Goal: Check status: Check status

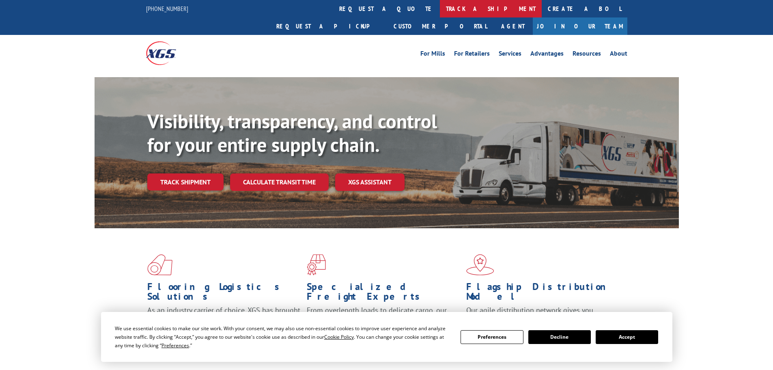
click at [440, 7] on link "track a shipment" at bounding box center [491, 8] width 102 height 17
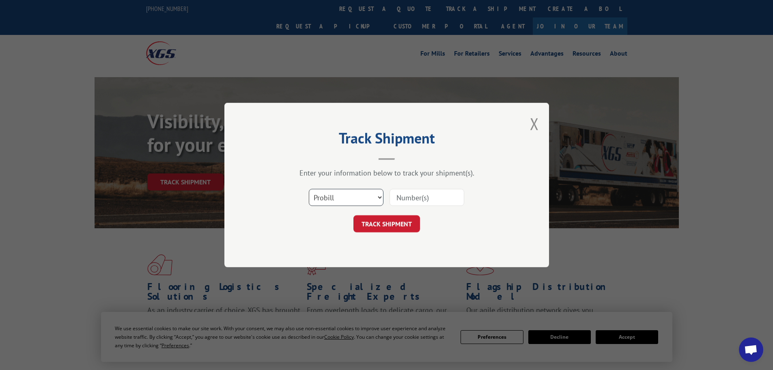
click at [345, 193] on select "Select category... Probill BOL PO" at bounding box center [346, 197] width 75 height 17
select select "bol"
click at [309, 189] on select "Select category... Probill BOL PO" at bounding box center [346, 197] width 75 height 17
click at [425, 195] on input at bounding box center [427, 197] width 75 height 17
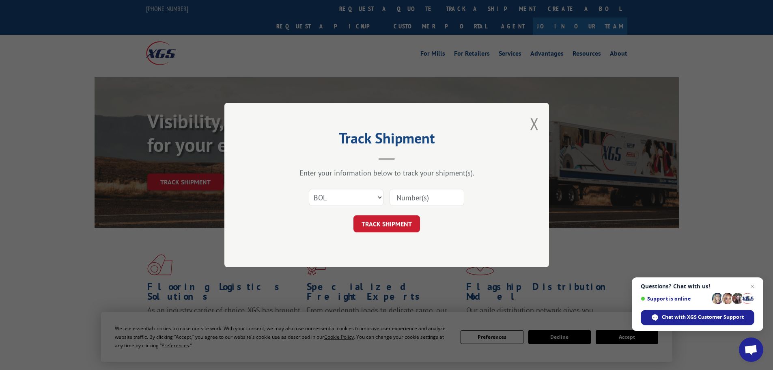
paste input "5522283"
type input "5522283"
click at [386, 220] on button "TRACK SHIPMENT" at bounding box center [387, 223] width 67 height 17
